Goal: Information Seeking & Learning: Understand process/instructions

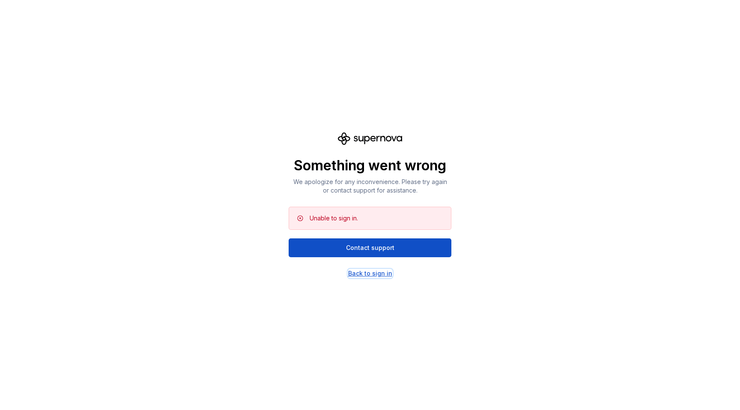
click at [375, 274] on div "Back to sign in" at bounding box center [370, 273] width 44 height 9
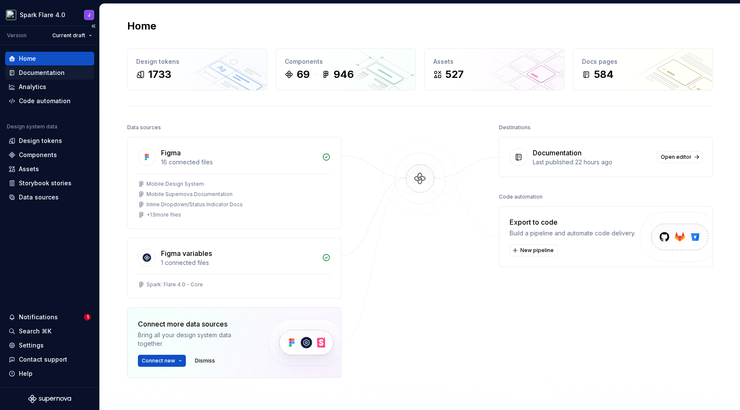
click at [43, 67] on div "Documentation" at bounding box center [49, 73] width 89 height 14
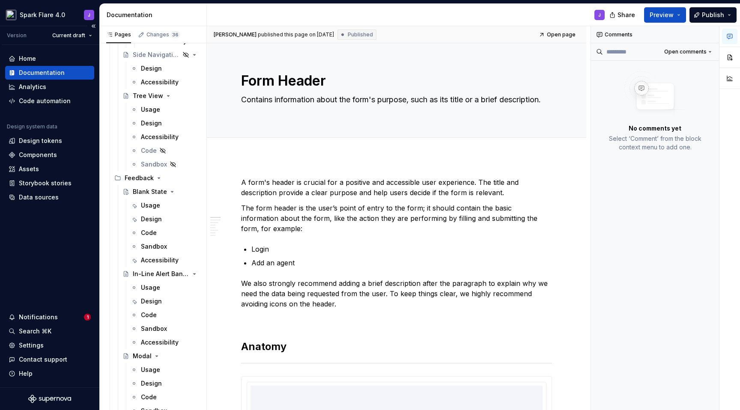
scroll to position [4767, 0]
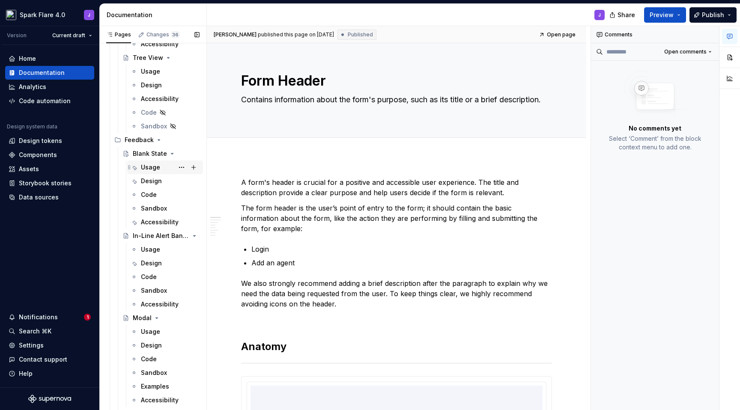
click at [150, 167] on div "Usage" at bounding box center [150, 167] width 19 height 9
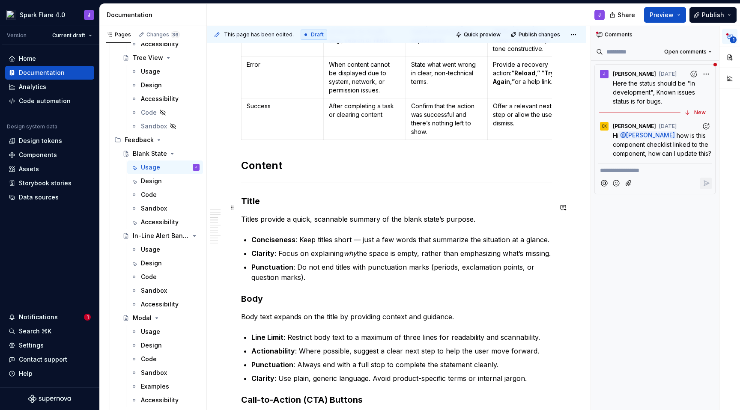
scroll to position [708, 0]
type textarea "*"
